Goal: Check status: Check status

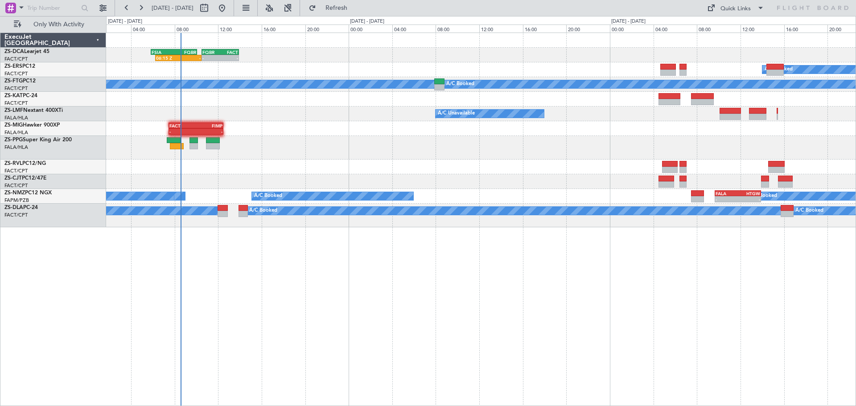
click at [451, 301] on div "06:15 Z - FSIA 05:50 Z FQBR 10:05 Z - - FQBR 10:30 Z FACT 13:55 Z A/C Booked A/…" at bounding box center [481, 219] width 750 height 373
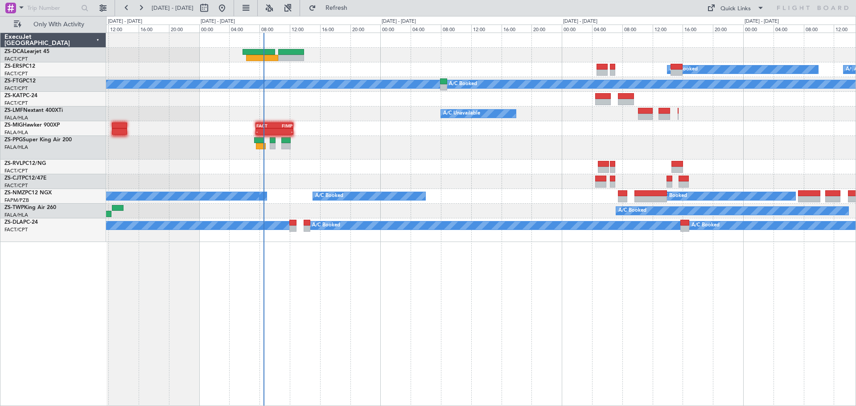
click at [378, 326] on div "A/C Booked A/C Booked A/C Booked A/C Booked A/C Booked A/C Booked A/C Booked A/…" at bounding box center [481, 219] width 750 height 373
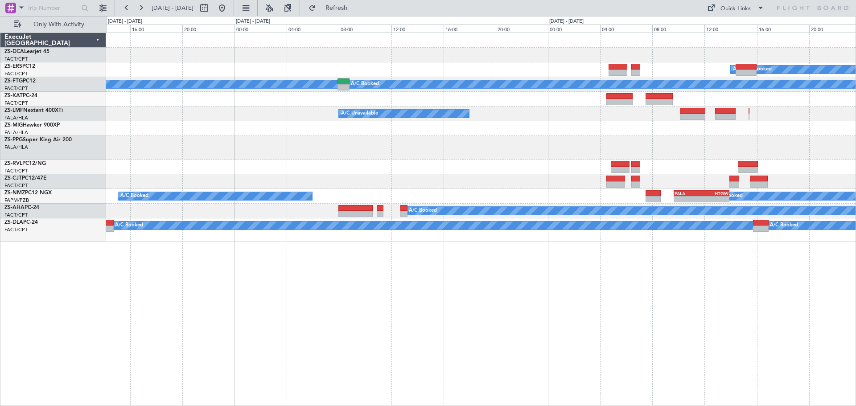
click at [320, 304] on div "- - 06:15 Z - FSIA 05:50 Z FQBR 10:05 Z FQBR 10:30 Z FACT 13:55 Z A/C Booked A/…" at bounding box center [481, 219] width 750 height 373
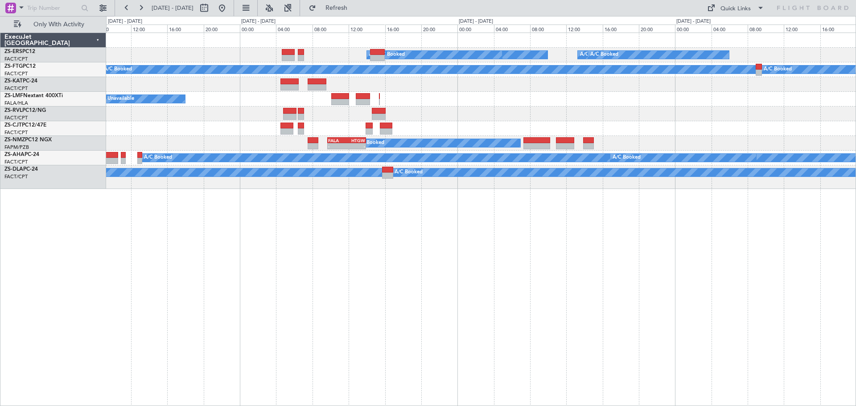
click at [444, 287] on div "A/C Booked A/C Booked A/C Booked A/C Booked A/C Booked A/C Booked A/C Booked A/…" at bounding box center [481, 219] width 750 height 373
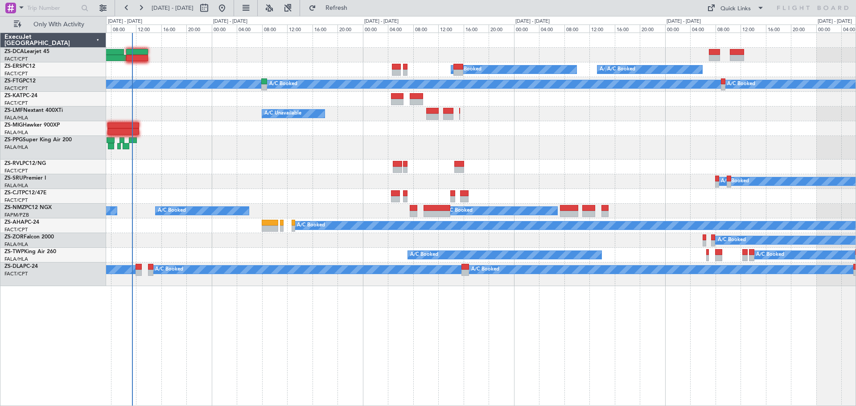
click at [353, 334] on div "A/C Booked A/C Booked A/C Booked A/C Booked A/C Booked A/C Booked A/C Booked A/…" at bounding box center [481, 219] width 750 height 373
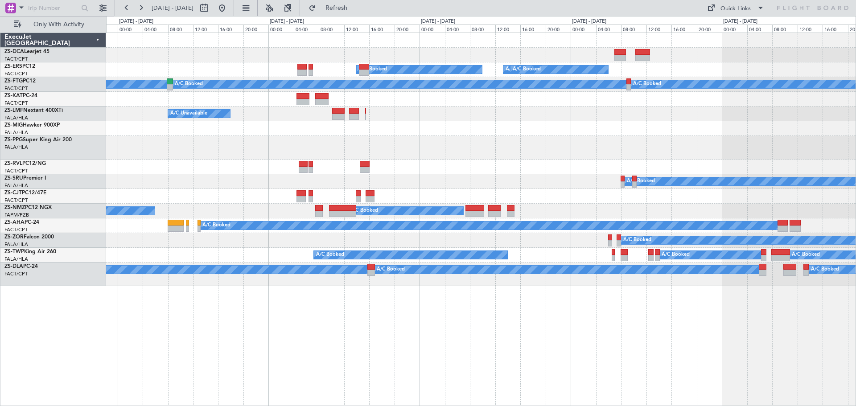
click at [437, 342] on div "A/C Booked A/C Booked A/C Booked A/C Booked A/C Booked A/C Booked A/C Booked A/…" at bounding box center [481, 219] width 750 height 373
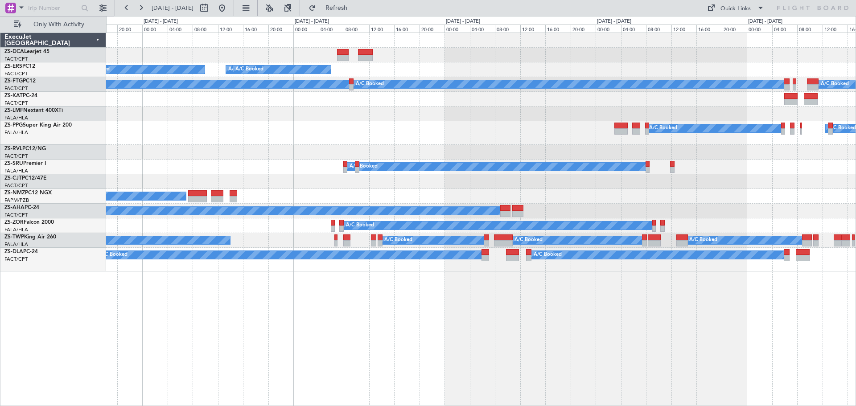
click at [621, 332] on div "A/C Booked A/C Booked A/C Booked A/C Booked A/C Booked A/C Booked A/C Booked A/…" at bounding box center [481, 219] width 750 height 373
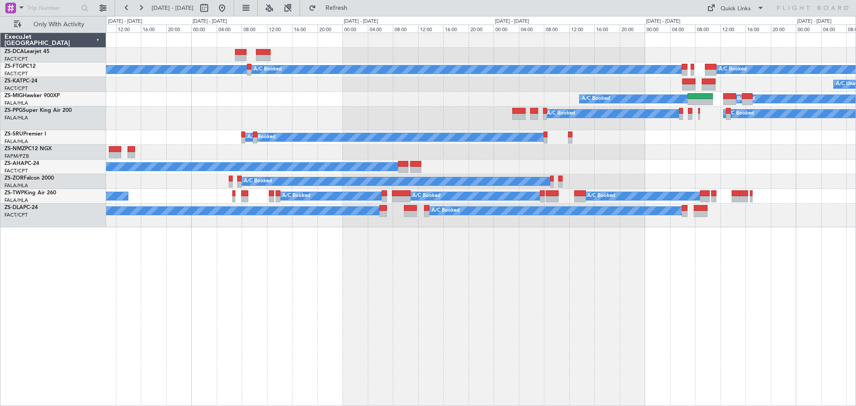
click at [519, 305] on div "A/C Booked A/C Booked A/C Booked A/C Unavailable A/C Unavailable A/C Booked A/C…" at bounding box center [481, 219] width 750 height 373
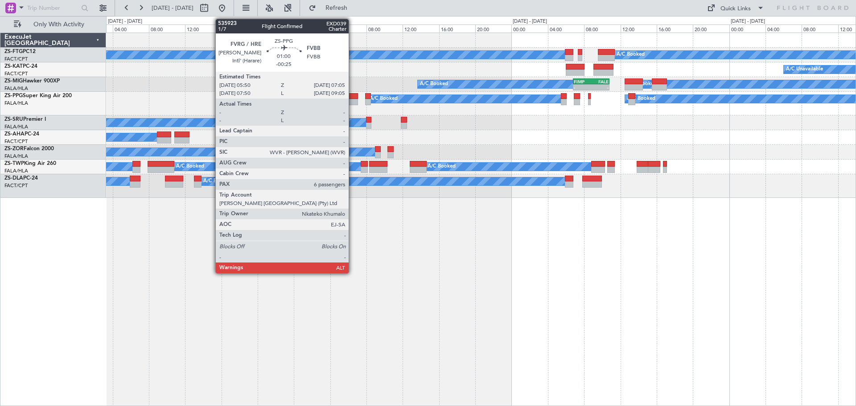
click at [353, 98] on div at bounding box center [352, 96] width 12 height 6
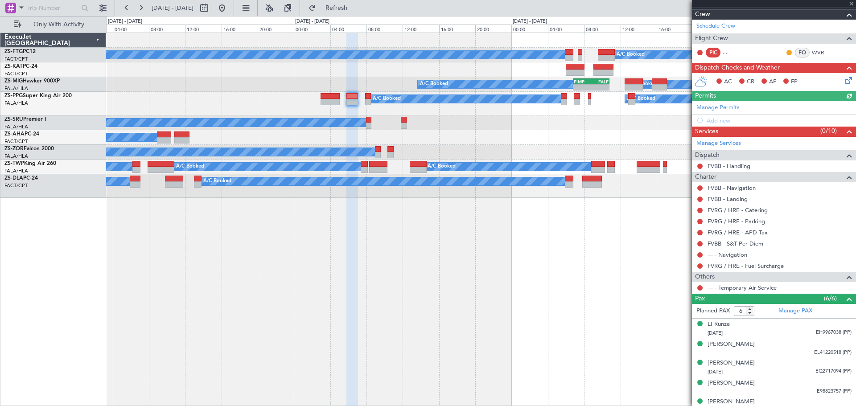
scroll to position [138, 0]
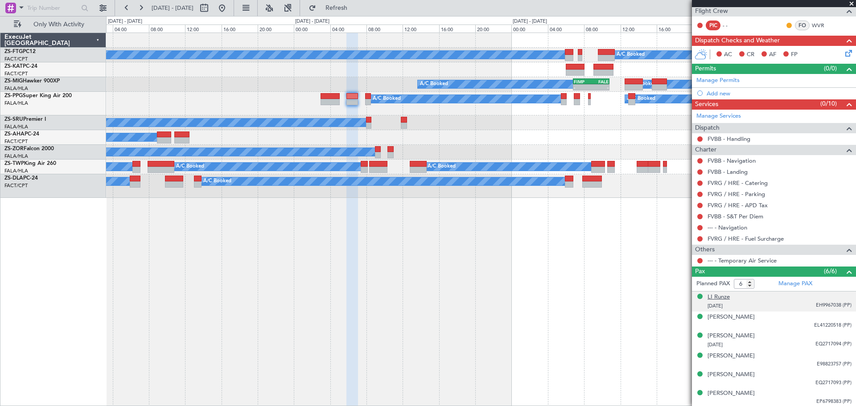
click at [719, 296] on div "LI Runze" at bounding box center [718, 297] width 22 height 9
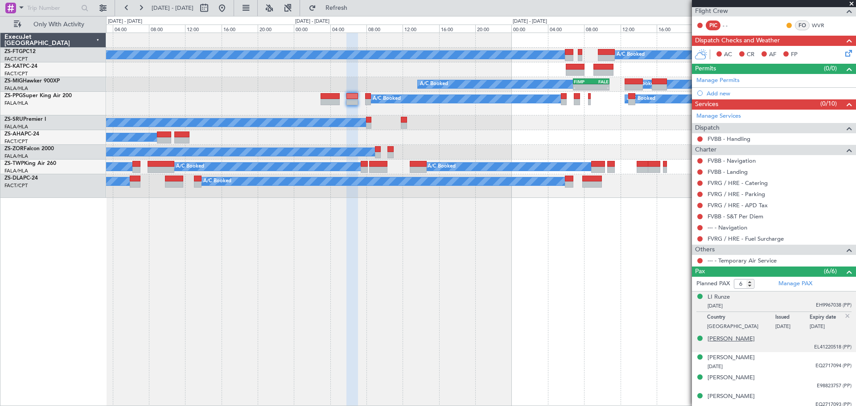
click at [735, 337] on div "[PERSON_NAME]" at bounding box center [730, 339] width 47 height 9
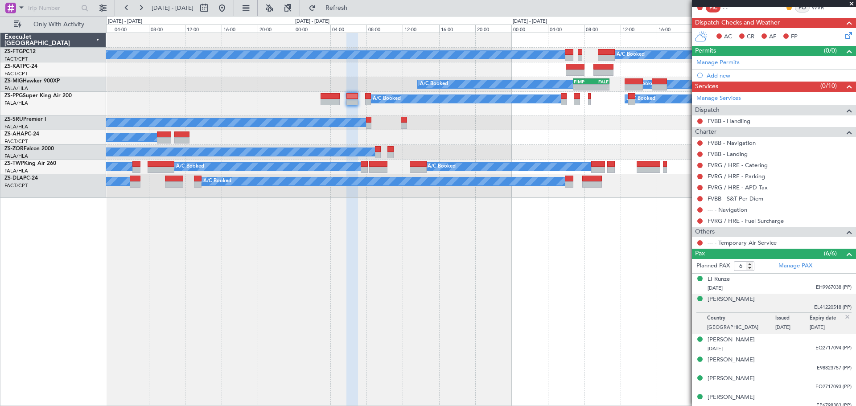
scroll to position [160, 0]
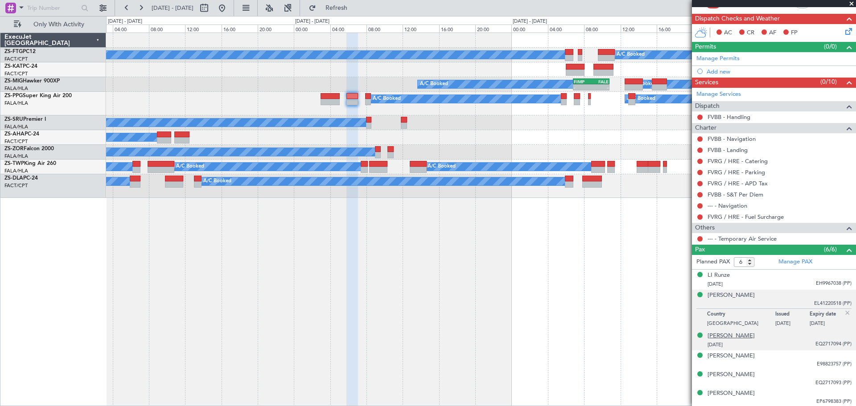
click at [730, 335] on div "[PERSON_NAME]" at bounding box center [730, 336] width 47 height 9
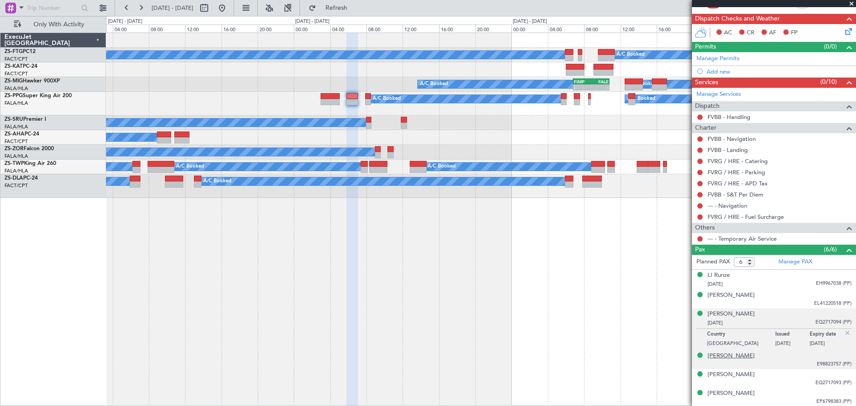
click at [715, 353] on div "[PERSON_NAME]" at bounding box center [730, 356] width 47 height 9
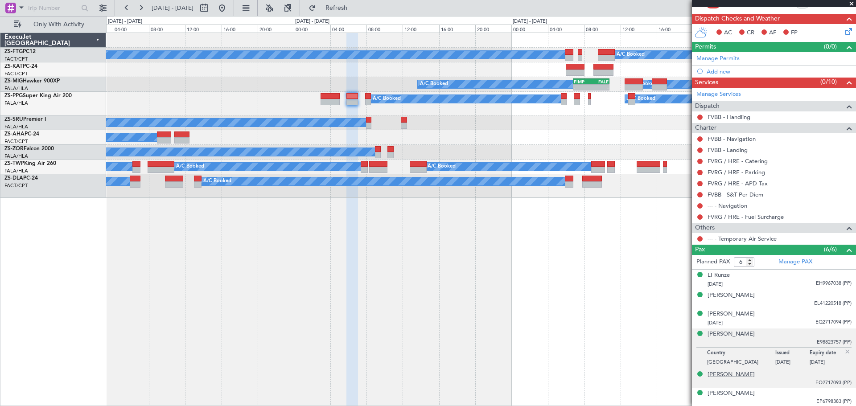
click at [730, 375] on div "[PERSON_NAME]" at bounding box center [730, 374] width 47 height 9
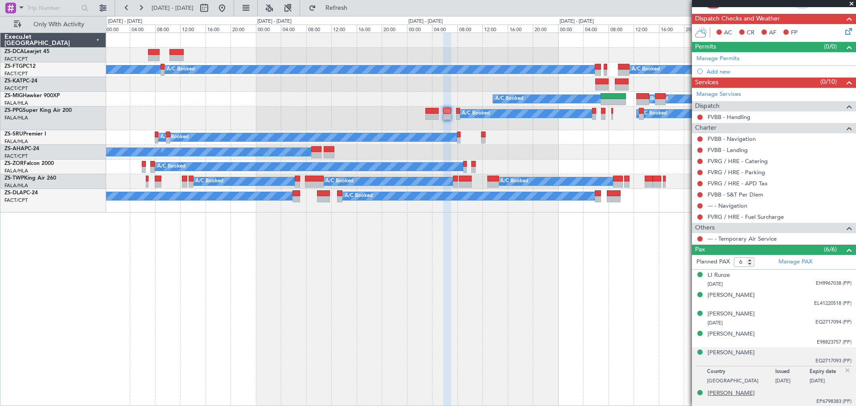
click at [725, 395] on div "[PERSON_NAME]" at bounding box center [730, 393] width 47 height 9
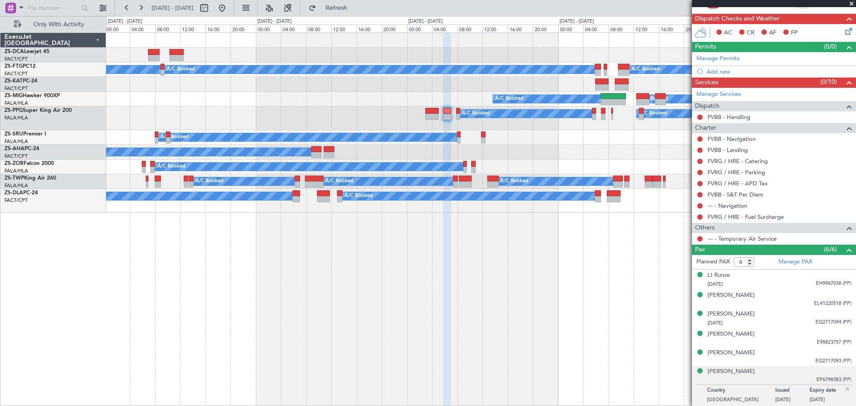
click at [851, 3] on span at bounding box center [851, 4] width 9 height 8
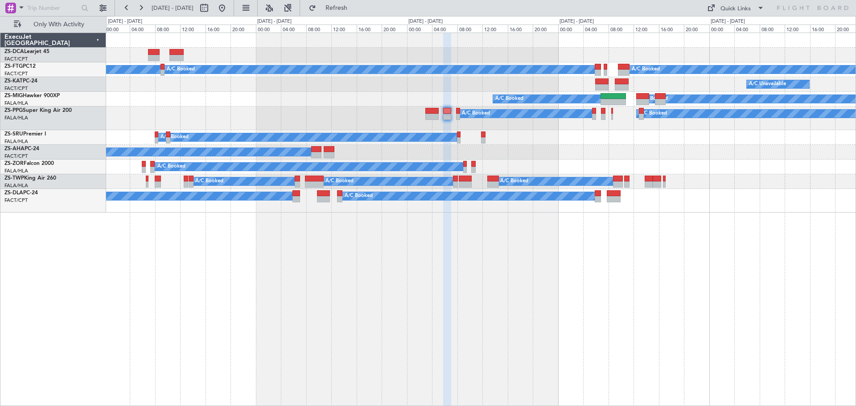
type input "0"
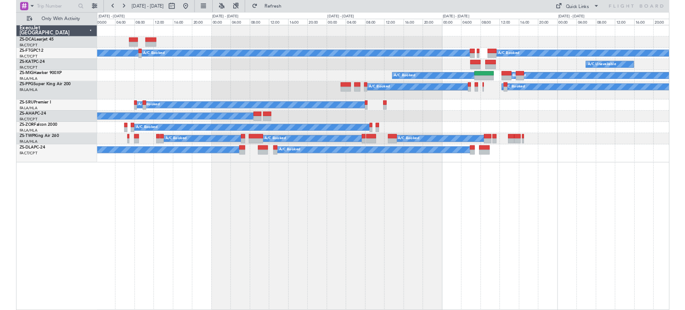
scroll to position [0, 0]
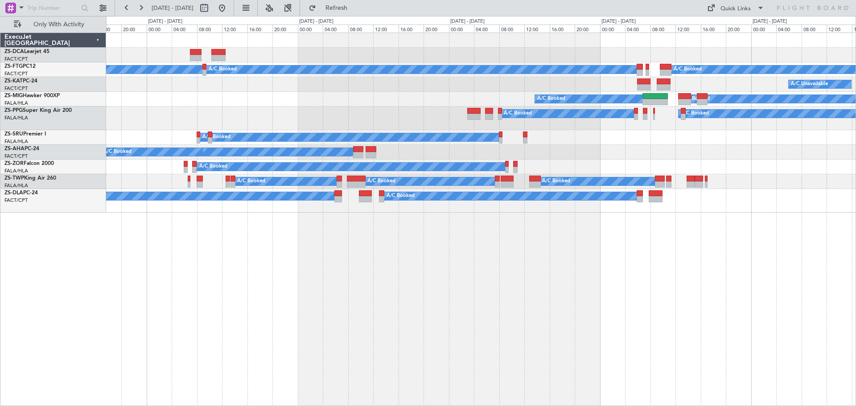
click at [397, 304] on div "A/C Booked A/C Booked A/C Booked A/C Unavailable A/C Unavailable A/C Booked A/C…" at bounding box center [481, 219] width 750 height 373
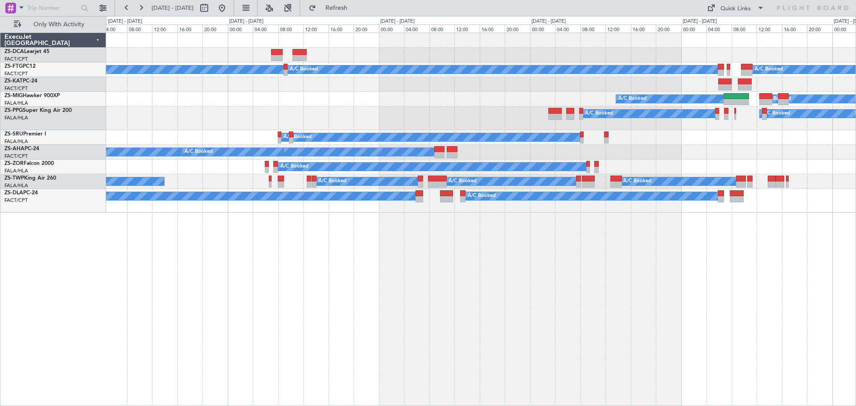
click at [388, 296] on div "A/C Booked A/C Booked A/C Booked A/C Unavailable A/C Unavailable A/C Booked A/C…" at bounding box center [481, 219] width 750 height 373
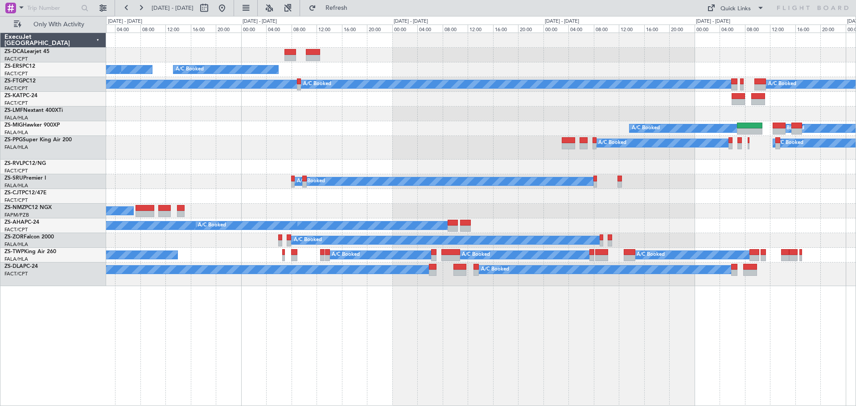
click at [735, 299] on div "A/C Booked A/C Booked A/C Booked A/C Booked A/C Booked A/C Booked A/C Booked A/…" at bounding box center [481, 219] width 750 height 373
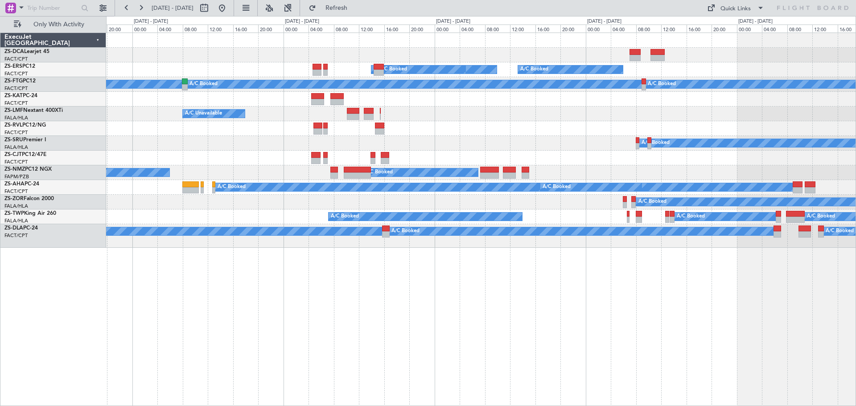
click at [383, 318] on div "A/C Booked A/C Booked A/C Booked A/C Booked A/C Booked A/C Booked A/C Booked A/…" at bounding box center [481, 219] width 750 height 373
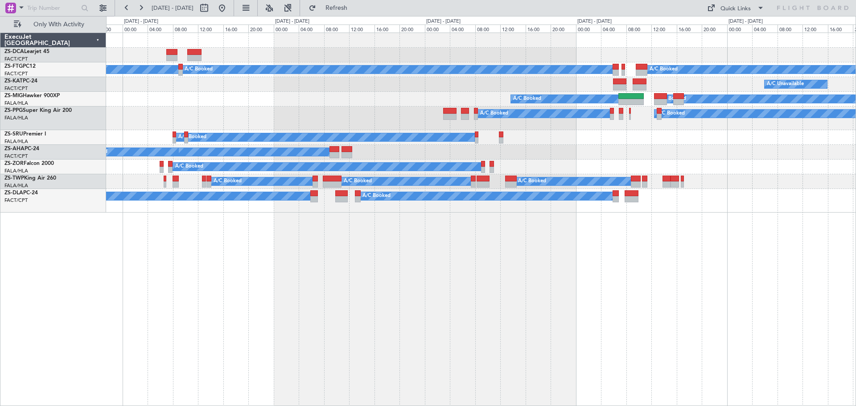
click at [187, 342] on div "A/C Booked A/C Booked A/C Booked A/C Unavailable A/C Unavailable A/C Booked A/C…" at bounding box center [481, 219] width 750 height 373
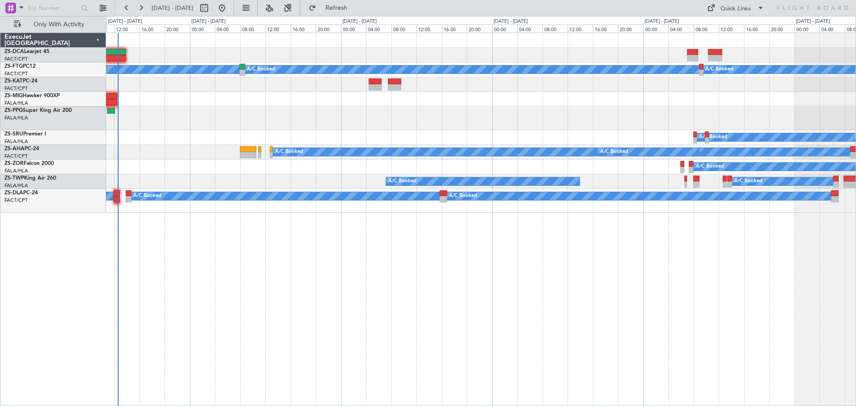
click at [774, 259] on div "A/C Booked A/C Booked A/C Booked A/C Booked A/C Booked A/C Booked A/C Booked A/…" at bounding box center [481, 219] width 750 height 373
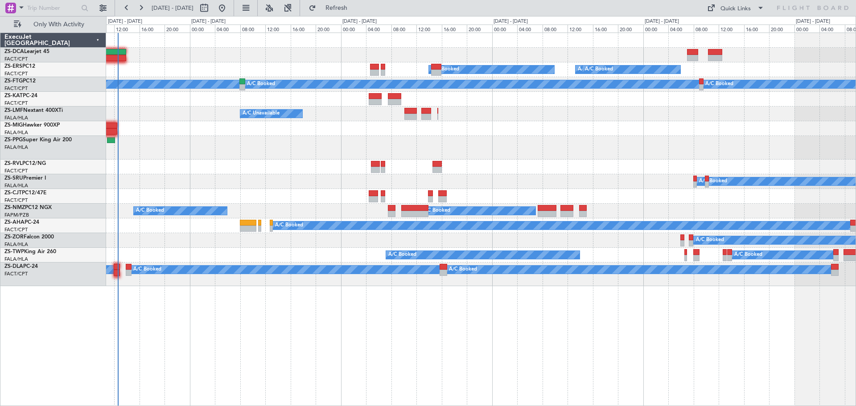
click at [205, 379] on div "A/C Booked A/C Booked A/C Booked A/C Booked A/C Booked A/C Booked A/C Booked A/…" at bounding box center [481, 219] width 750 height 373
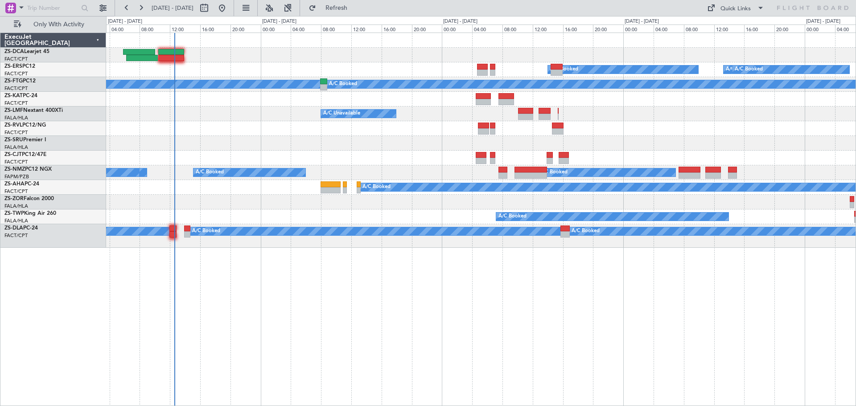
click at [337, 360] on div "A/C Booked A/C Booked A/C Booked A/C Booked A/C Booked A/C Booked A/C Booked A/…" at bounding box center [481, 219] width 750 height 373
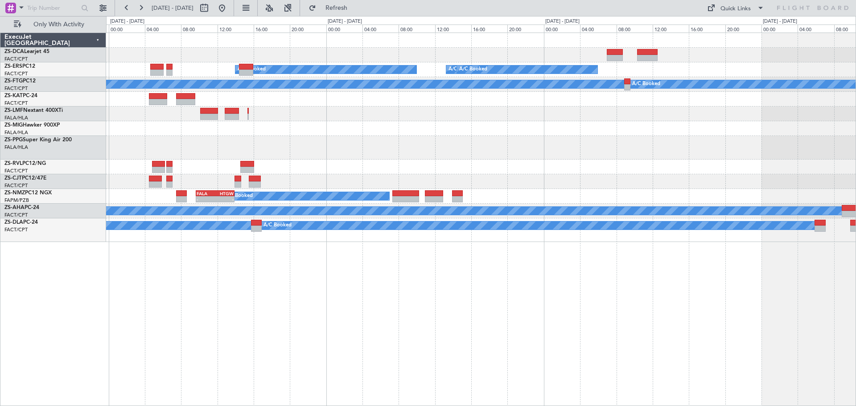
click at [404, 324] on div "A/C Booked A/C Booked A/C Booked A/C Booked A/C Booked A/C Booked A/C Booked A/…" at bounding box center [481, 219] width 750 height 373
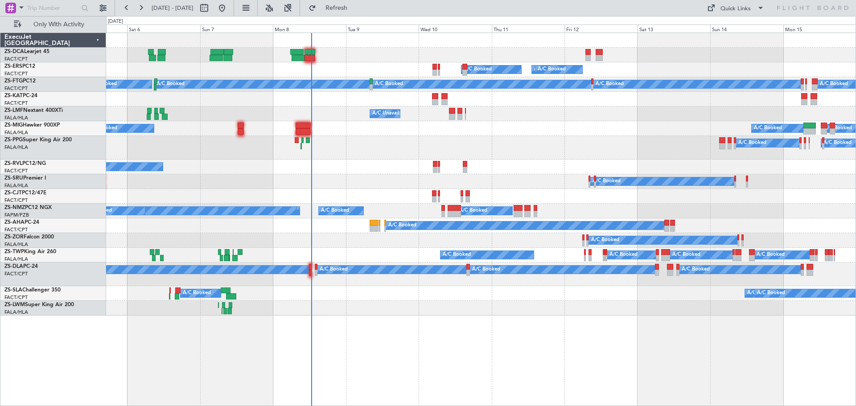
click at [726, 326] on div "A/C Booked A/C Booked A/C Booked A/C Booked A/C Booked A/C Booked A/C Booked A/…" at bounding box center [481, 219] width 750 height 373
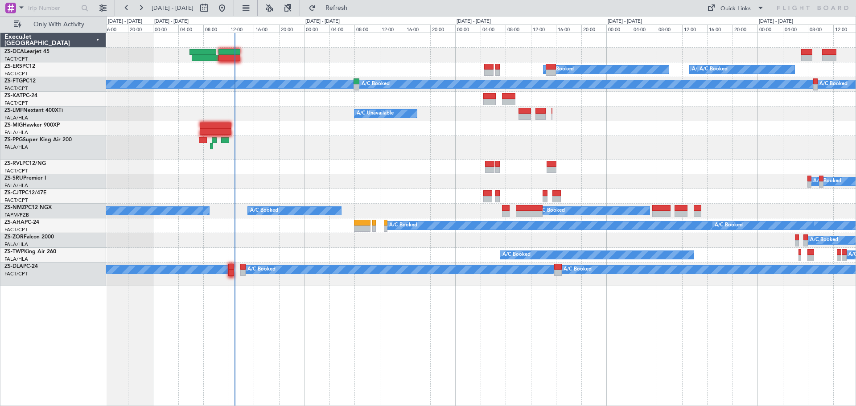
click at [361, 331] on div "A/C Booked A/C Booked A/C Booked A/C Booked A/C Booked A/C Booked A/C Booked A/…" at bounding box center [481, 219] width 750 height 373
click at [497, 299] on div "A/C Booked A/C Booked A/C Booked A/C Booked A/C Booked A/C Booked A/C Booked A/…" at bounding box center [481, 219] width 750 height 373
